Goal: Use online tool/utility: Use online tool/utility

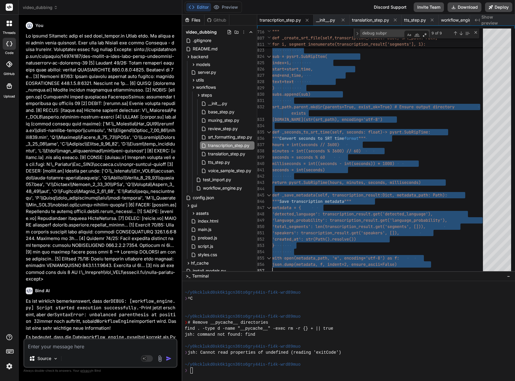
drag, startPoint x: 0, startPoint y: 0, endPoint x: 49, endPoint y: 346, distance: 349.7
click at [49, 346] on textarea at bounding box center [100, 344] width 152 height 11
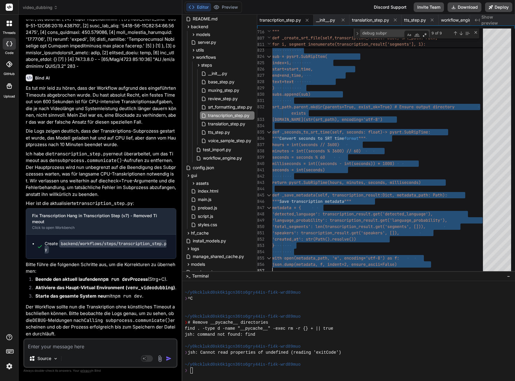
scroll to position [2550, 0]
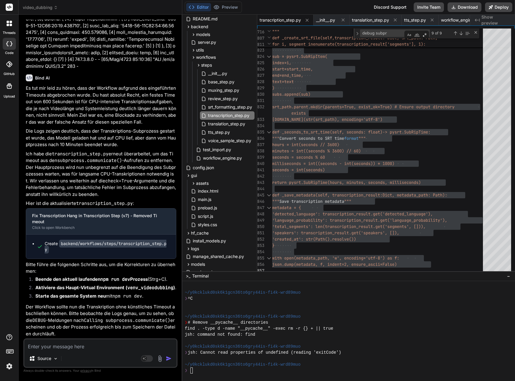
type textarea "E"
type textarea "x"
type textarea "Es"
type textarea "x"
type textarea "Es"
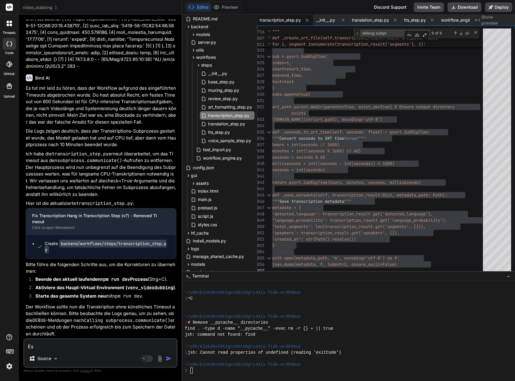
type textarea "x"
type textarea "Es w"
type textarea "x"
type textarea "Es wi"
type textarea "x"
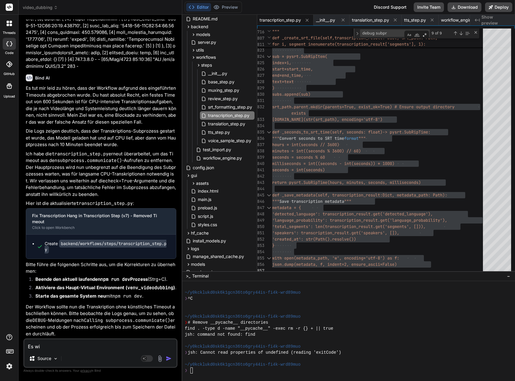
type textarea "Es wir"
type textarea "x"
type textarea "Es wird"
type textarea "x"
type textarea "Es wird"
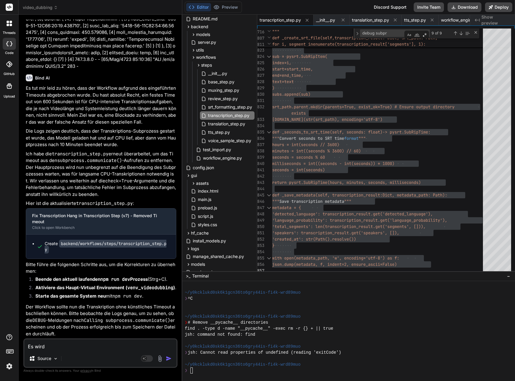
type textarea "x"
type textarea "Es wird i"
type textarea "x"
type textarea "Es wird im"
type textarea "x"
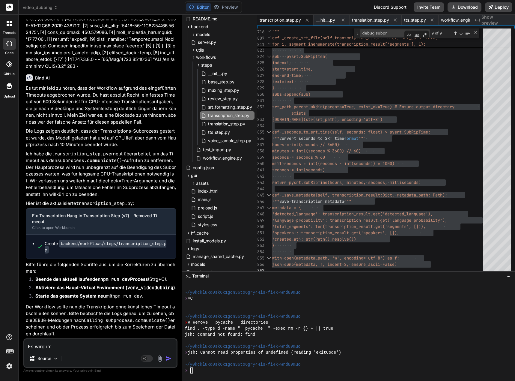
type textarea "Es wird imm"
type textarea "x"
type textarea "Es wird imme"
type textarea "x"
type textarea "Es wird imme"
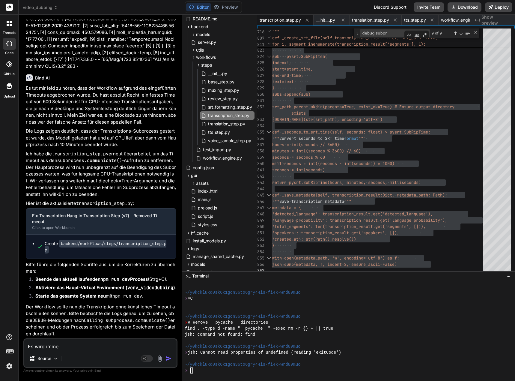
type textarea "x"
type textarea "Es wird imme r"
type textarea "x"
type textarea "Es wird imme rn"
type textarea "x"
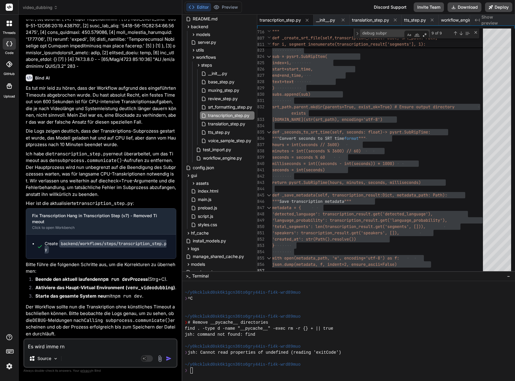
type textarea "Es wird imme rno"
type textarea "x"
type textarea "Es wird imme rnoc"
type textarea "x"
type textarea "Es wird imme rnoch"
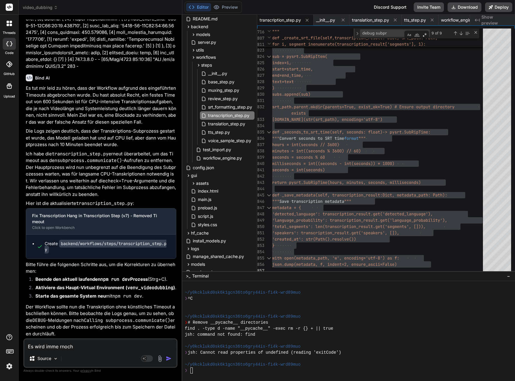
type textarea "x"
type textarea "Es wird imme rnoch"
type textarea "x"
type textarea "Es wird imme rnoch"
type textarea "x"
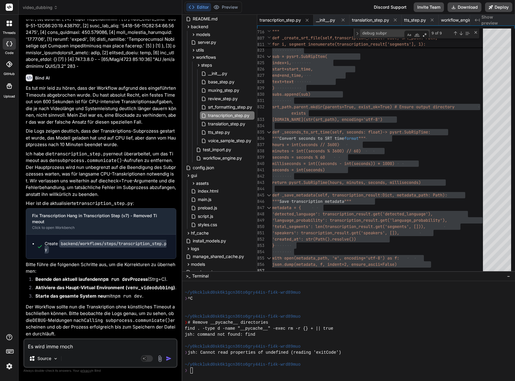
type textarea "Es wird imme rnoc"
type textarea "x"
type textarea "Es wird imme rno"
type textarea "x"
type textarea "Es wird imme rn"
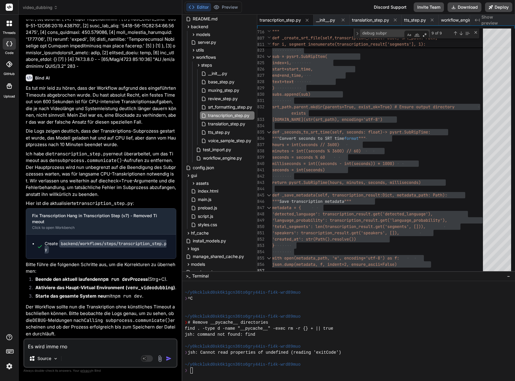
type textarea "x"
type textarea "Es wird imme r"
type textarea "x"
type textarea "Es wird imme"
type textarea "x"
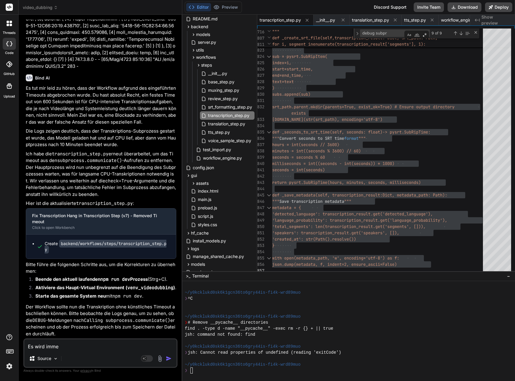
type textarea "Es wird imme"
type textarea "x"
type textarea "Es wird immer"
type textarea "x"
type textarea "Es wird immer"
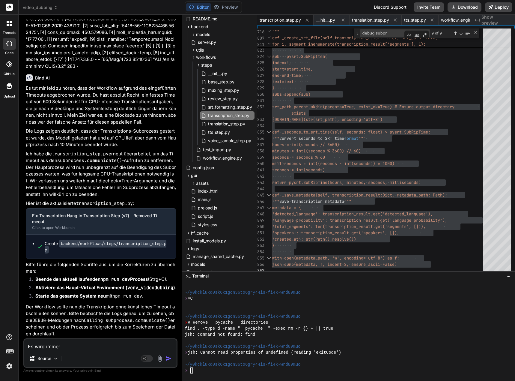
type textarea "x"
type textarea "Es wird immer n"
type textarea "x"
type textarea "Es wird immer no"
type textarea "x"
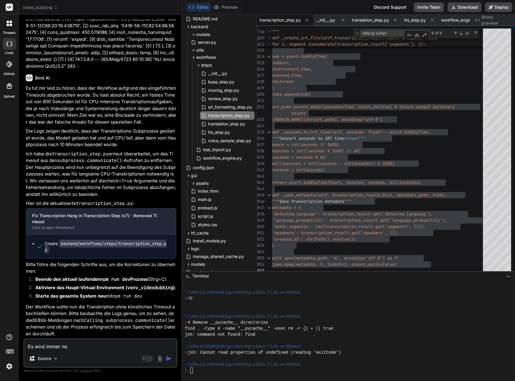
type textarea "Es wird immer noc"
type textarea "x"
type textarea "Es wird immer noch"
type textarea "x"
type textarea "Es wird immer noch"
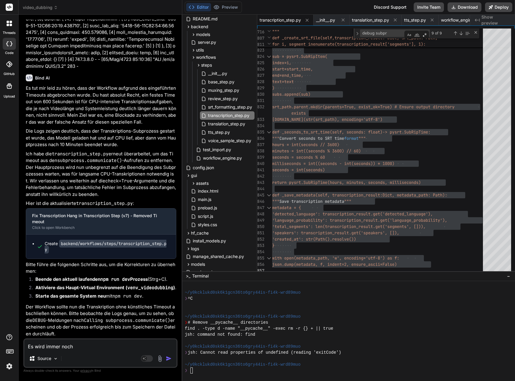
type textarea "x"
type textarea "Es wird immer noch k"
type textarea "x"
type textarea "Es wird immer noch ke"
type textarea "x"
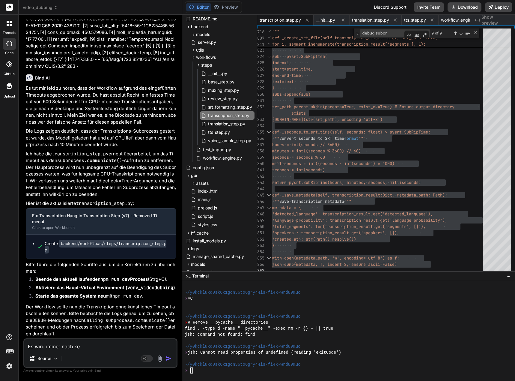
type textarea "Es wird immer noch kei"
type textarea "x"
type textarea "Es wird immer noch kein"
type textarea "x"
type textarea "Es wird immer noch kein"
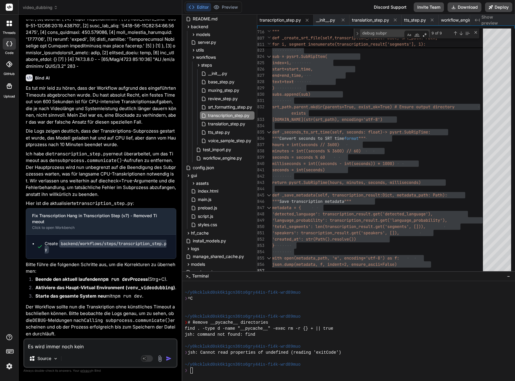
type textarea "x"
type textarea "Es wird immer noch kein b"
type textarea "x"
type textarea "Es wird immer noch kein ba"
type textarea "x"
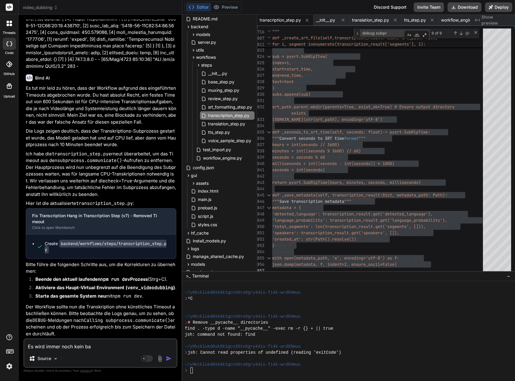
type textarea "Es wird immer noch kein bas"
type textarea "x"
type textarea "Es wird immer noch kein base"
type textarea "x"
type textarea "Es wird immer noch kein base."
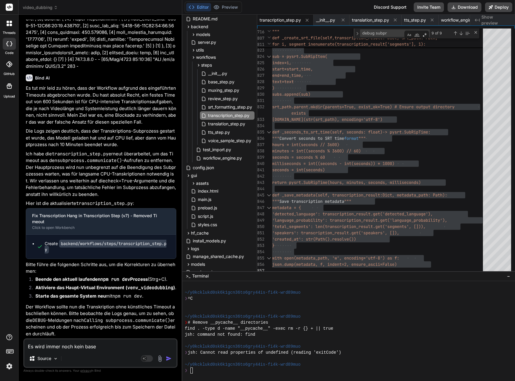
type textarea "x"
type textarea "Es wird immer noch kein base.s"
type textarea "x"
type textarea "Es wird immer noch kein [DOMAIN_NAME]"
type textarea "x"
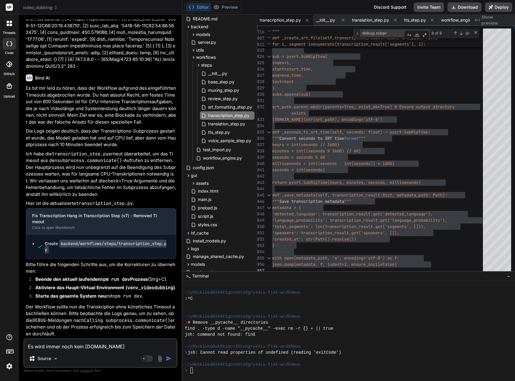
type textarea "Es wird immer noch kein base.srt"
type textarea "x"
type textarea "Es wird immer noch kein base.srt"
type textarea "x"
type textarea "Es wird immer noch kein base.srt g"
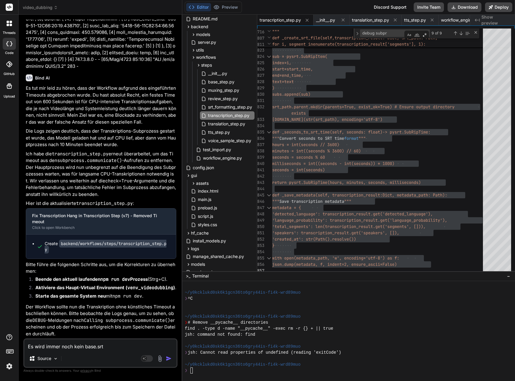
type textarea "x"
type textarea "Es wird immer noch kein base.srt ge"
type textarea "x"
type textarea "Es wird immer noch kein base.srt ges"
type textarea "x"
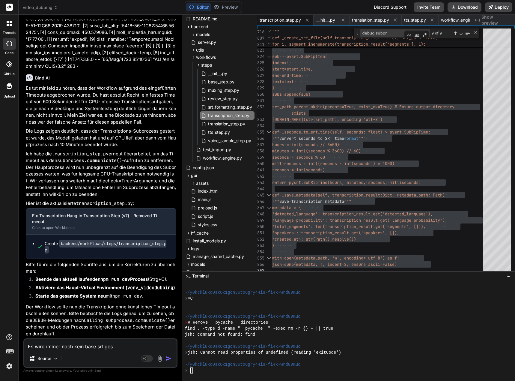
type textarea "Es wird immer noch kein base.srt gesc"
type textarea "x"
type textarea "Es wird immer noch kein base.srt gesch"
type textarea "x"
type textarea "Es wird immer noch kein base.srt geschr"
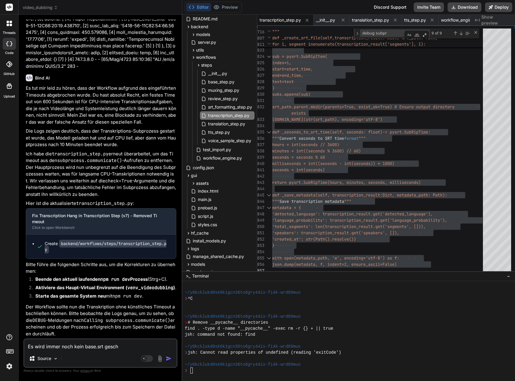
type textarea "x"
type textarea "Es wird immer noch kein base.srt geschri"
type textarea "x"
type textarea "Es wird immer noch kein base.srt geschrie"
type textarea "x"
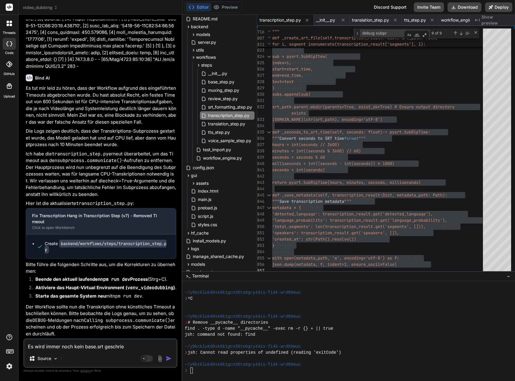
type textarea "Es wird immer noch kein base.srt geschrieb"
type textarea "x"
type textarea "Es wird immer noch kein base.srt geschriebe"
type textarea "x"
type textarea "Es wird immer noch kein base.srt geschrieben"
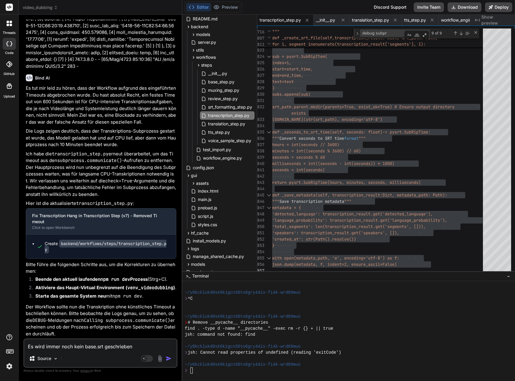
type textarea "x"
type textarea "Es wird immer noch kein base.srt geschrieben,"
type textarea "x"
type textarea "Es wird immer noch kein base.srt geschrieben,"
type textarea "x"
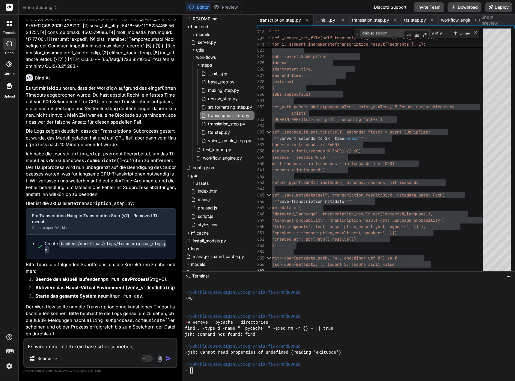
type textarea "Es wird immer noch kein base.srt geschrieben, a"
type textarea "x"
type textarea "Es wird immer noch kein base.srt geschrieben, ab"
type textarea "x"
type textarea "Es wird immer noch kein base.srt geschrieben, abe"
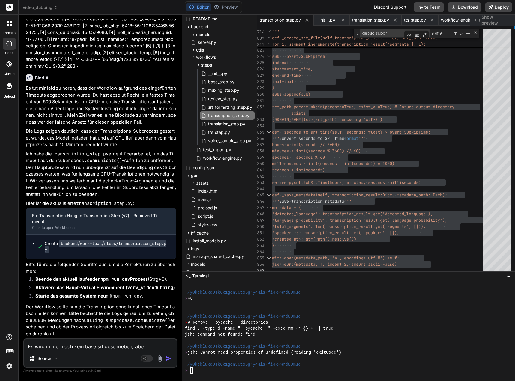
type textarea "x"
type textarea "Es wird immer noch kein base.srt geschrieben, aber"
type textarea "x"
type textarea "Es wird immer noch kein base.srt geschrieben, aber"
type textarea "x"
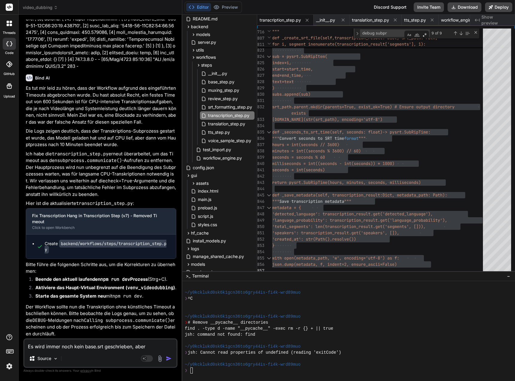
type textarea "Es wird immer noch kein base.srt geschrieben, aber d"
type textarea "x"
type textarea "Es wird immer noch kein base.srt geschrieben, aber di"
type textarea "x"
type textarea "Es wird immer noch kein base.srt geschrieben, aber die"
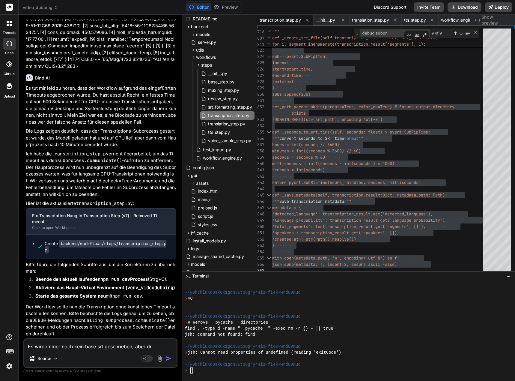
type textarea "x"
type textarea "Es wird immer noch kein base.srt geschrieben, aber die"
type textarea "x"
type textarea "Es wird immer noch kein base.srt geschrieben, aber die F"
type textarea "x"
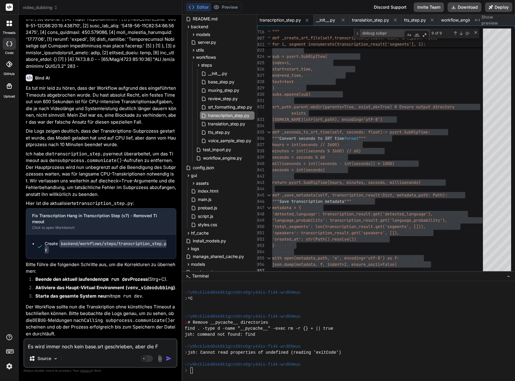
type textarea "Es wird immer noch kein base.srt geschrieben, aber die Fe"
type textarea "x"
type textarea "Es wird immer noch kein base.srt geschrieben, aber die Feh"
type textarea "x"
type textarea "Es wird immer noch kein base.srt geschrieben, aber die Fehle"
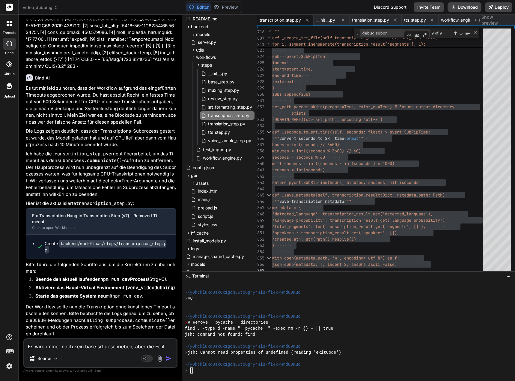
type textarea "x"
type textarea "Es wird immer noch kein base.srt geschrieben, aber die Fehler"
type textarea "x"
type textarea "Es wird immer noch kein base.srt geschrieben, aber die Fehlerm"
type textarea "x"
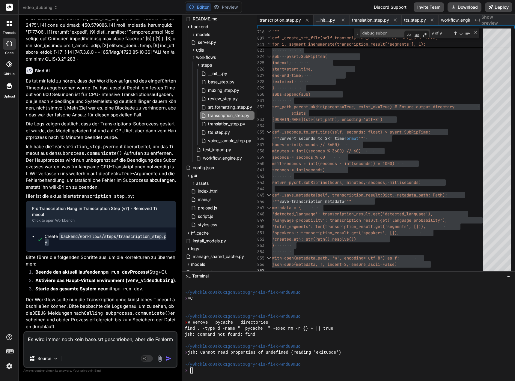
type textarea "Es wird immer noch kein base.srt geschrieben, aber die Fehlerme"
type textarea "x"
type textarea "Es wird immer noch kein base.srt geschrieben, aber die Fehlermel"
type textarea "x"
type textarea "Es wird immer noch kein base.srt geschrieben, aber die Fehlermeld"
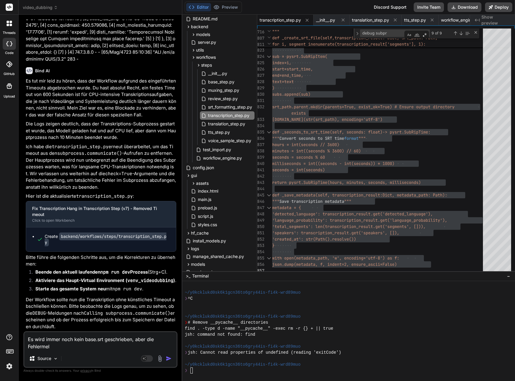
type textarea "x"
type textarea "Es wird immer noch kein base.srt geschrieben, aber die Fehlermeldu"
type textarea "x"
type textarea "Es wird immer noch kein base.srt geschrieben, aber die Fehlermeldun"
type textarea "x"
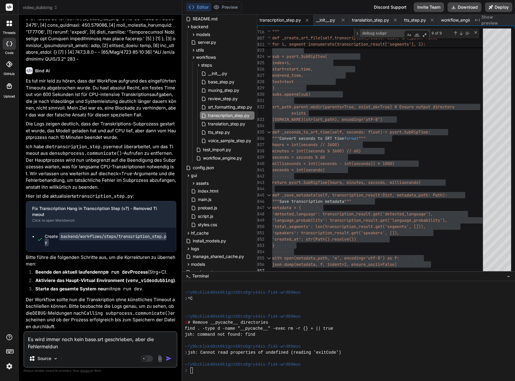
type textarea "Es wird immer noch kein base.srt geschrieben, aber die Fehlermeldung"
type textarea "x"
type textarea "Es wird immer noch kein base.srt geschrieben, aber die Fehlermeldunge"
type textarea "x"
type textarea "Es wird immer noch kein base.srt geschrieben, aber die Fehlermeldungen"
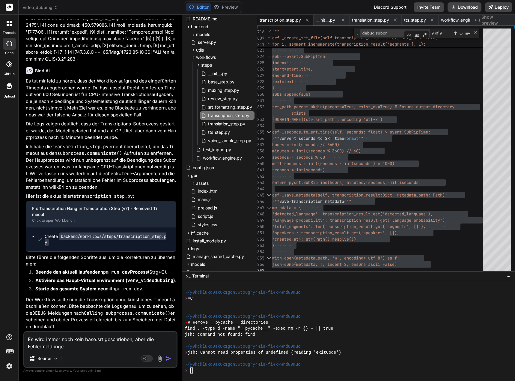
type textarea "x"
type textarea "Es wird immer noch kein base.srt geschrieben, aber die Fehlermeldungen"
type textarea "x"
type textarea "Es wird immer noch kein base.srt geschrieben, aber die Fehlermeldungen s"
type textarea "x"
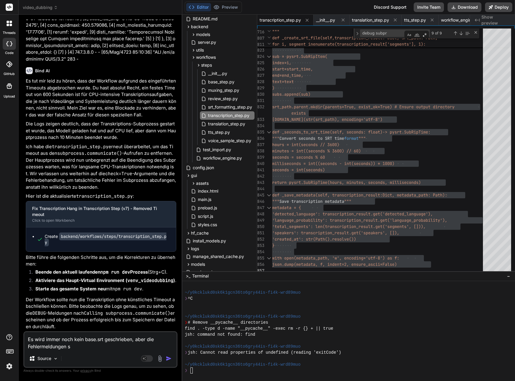
type textarea "Es wird immer noch kein base.srt geschrieben, aber die Fehlermeldungen si"
type textarea "x"
type textarea "Es wird immer noch kein base.srt geschrieben, aber die Fehlermeldungen sin"
type textarea "x"
type textarea "Es wird immer noch kein base.srt geschrieben, aber die Fehlermeldungen sind"
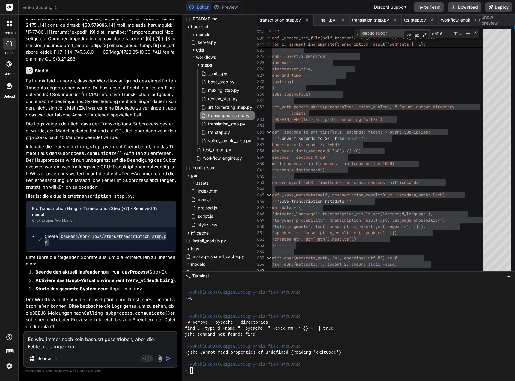
type textarea "x"
type textarea "Es wird immer noch kein base.srt geschrieben, aber die Fehlermeldungen sind"
type textarea "x"
type textarea "Es wird immer noch kein base.srt geschrieben, aber die Fehlermeldungen sind n"
type textarea "x"
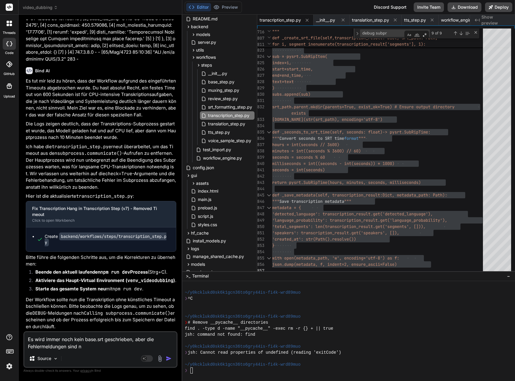
type textarea "Es wird immer noch kein base.srt geschrieben, aber die Fehlermeldungen sind nu"
type textarea "x"
type textarea "Es wird immer noch kein base.srt geschrieben, aber die Fehlermeldungen sind nur"
type textarea "x"
type textarea "Es wird immer noch kein base.srt geschrieben, aber die Fehlermeldungen sind nu"
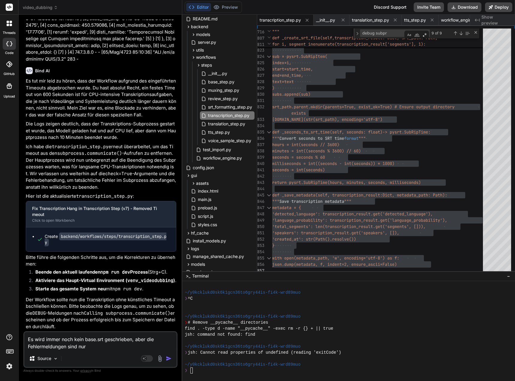
type textarea "x"
type textarea "Es wird immer noch kein base.srt geschrieben, aber die Fehlermeldungen sind nun"
type textarea "x"
type textarea "Es wird immer noch kein base.srt geschrieben, aber die Fehlermeldungen sind nun"
type textarea "x"
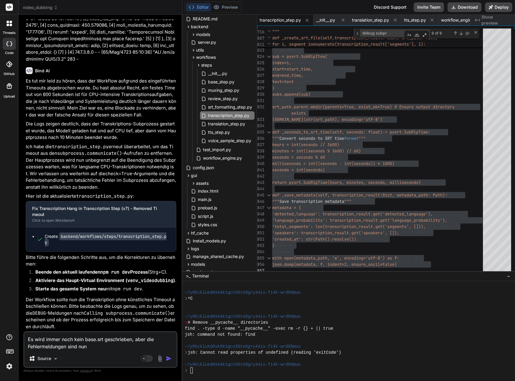
type textarea "Es wird immer noch kein base.srt geschrieben, aber die Fehlermeldungen sind nun…"
type textarea "x"
type textarea "Es wird immer noch kein base.srt geschrieben, aber die Fehlermeldungen sind nun…"
type textarea "x"
type textarea "Es wird immer noch kein base.srt geschrieben, aber die Fehlermeldungen sind nun…"
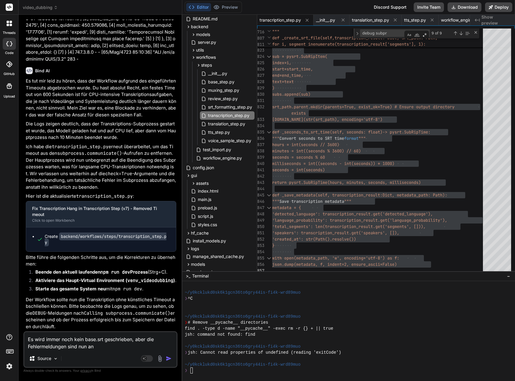
type textarea "x"
type textarea "Es wird immer noch kein base.srt geschrieben, aber die Fehlermeldungen sind nun…"
type textarea "x"
type textarea "Es wird immer noch kein base.srt geschrieben, aber die Fehlermeldungen sind nun…"
type textarea "x"
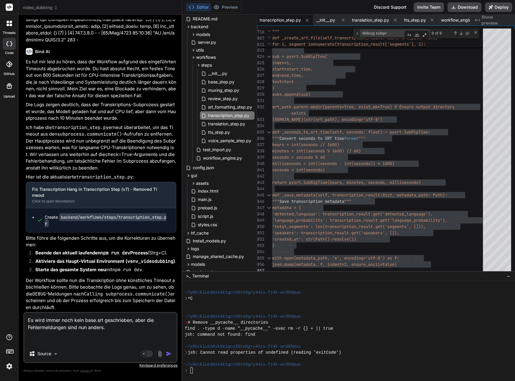
paste textarea "[0] [DATE] 11:51:41,373 - workflow.09725ec3-a28b-4944-95af-4305923b3f62 - INFO …"
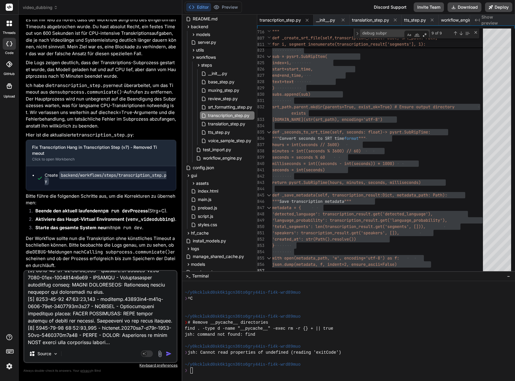
scroll to position [0, 0]
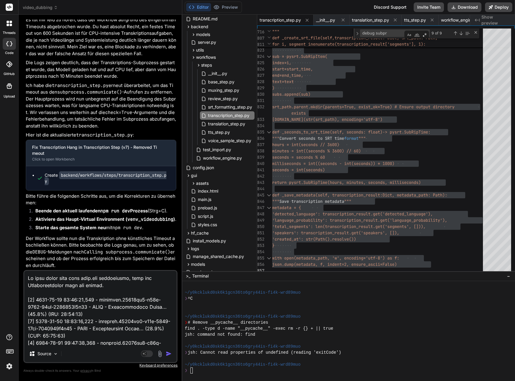
click at [94, 286] on textarea at bounding box center [100, 308] width 152 height 74
click at [100, 283] on textarea at bounding box center [100, 308] width 152 height 74
click at [102, 285] on textarea at bounding box center [100, 308] width 152 height 74
click at [117, 283] on textarea at bounding box center [100, 308] width 152 height 74
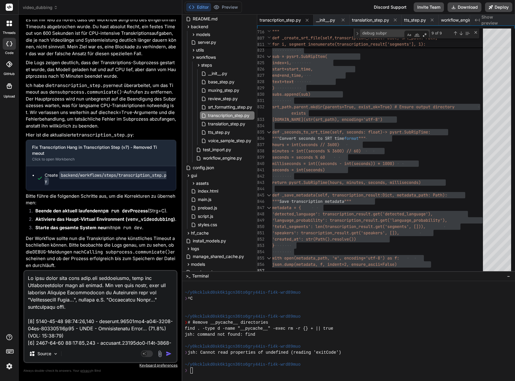
click at [75, 307] on textarea at bounding box center [100, 308] width 152 height 74
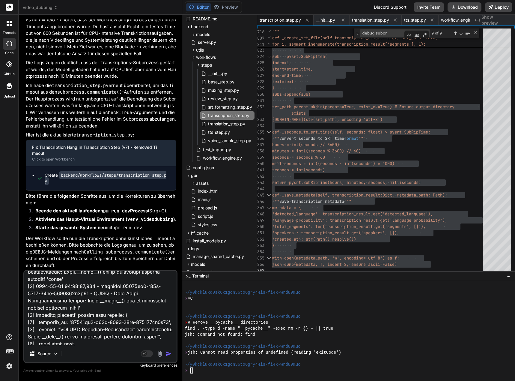
scroll to position [1225, 0]
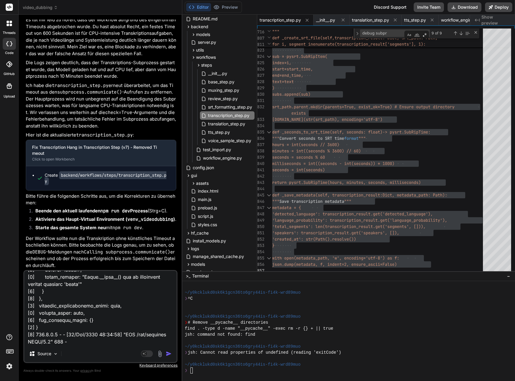
drag, startPoint x: 28, startPoint y: 327, endPoint x: 85, endPoint y: 391, distance: 85.6
click at [85, 381] on html "threads code GitHub Upload video_dubbing Created with Pixso. Bind AI Web Search…" at bounding box center [257, 190] width 515 height 381
paste textarea "**********"
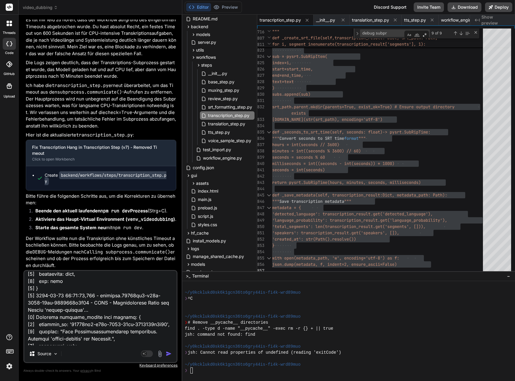
scroll to position [0, 0]
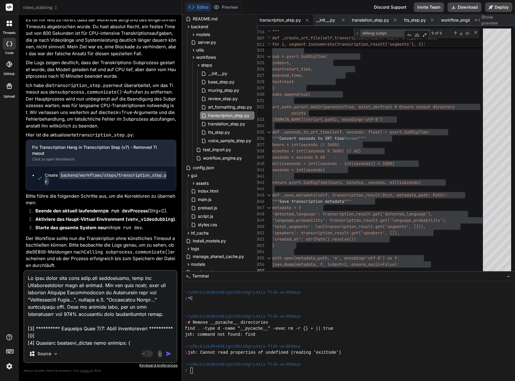
click at [171, 352] on img "button" at bounding box center [169, 354] width 6 height 6
